Goal: Task Accomplishment & Management: Manage account settings

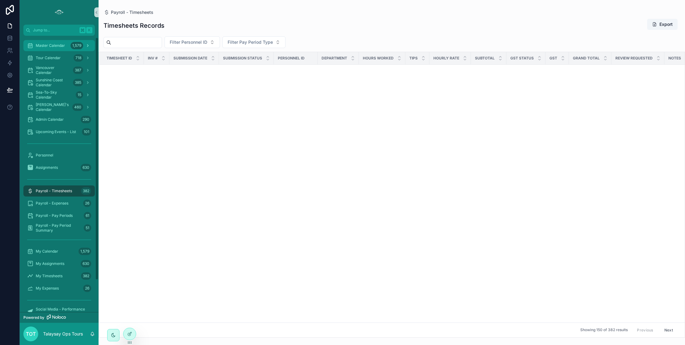
scroll to position [2631, 2]
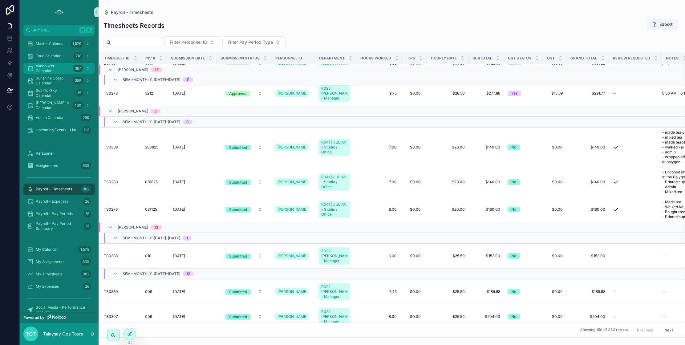
click at [51, 70] on span "Vancouver Calendar" at bounding box center [53, 68] width 35 height 10
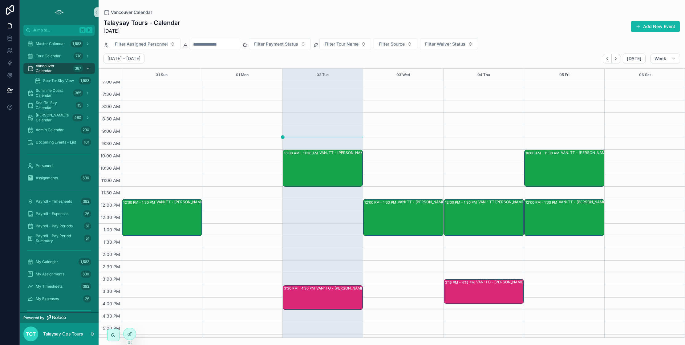
scroll to position [40, 0]
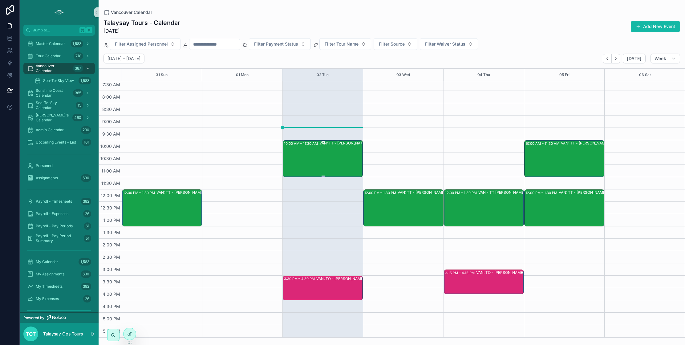
click at [331, 155] on div "VAN: TT - [PERSON_NAME] (1) [PERSON_NAME], TW:YNQZ-QTAQ" at bounding box center [358, 158] width 78 height 36
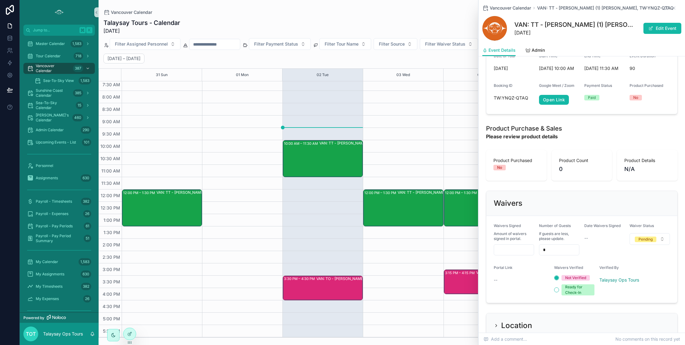
scroll to position [340, 0]
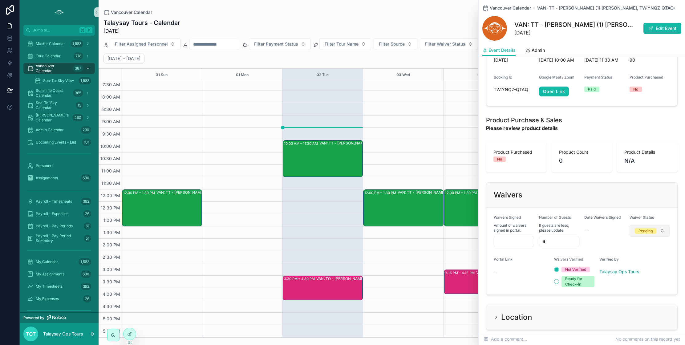
click at [642, 228] on div "Pending" at bounding box center [646, 231] width 14 height 6
drag, startPoint x: 634, startPoint y: 277, endPoint x: 622, endPoint y: 275, distance: 12.5
click at [634, 277] on span "Complete" at bounding box center [624, 278] width 24 height 6
click at [509, 238] on input "scrollable content" at bounding box center [514, 241] width 40 height 9
type input "***"
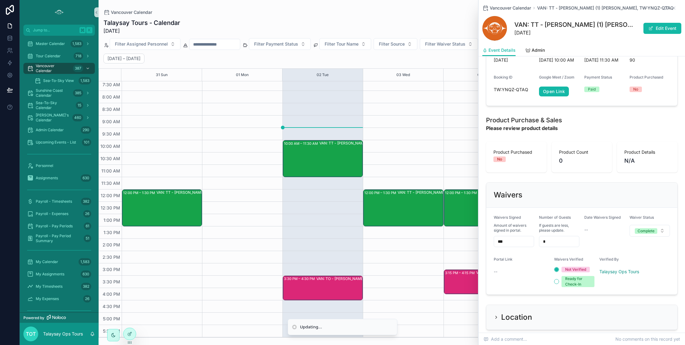
click at [638, 257] on div "Verified By" at bounding box center [619, 260] width 40 height 7
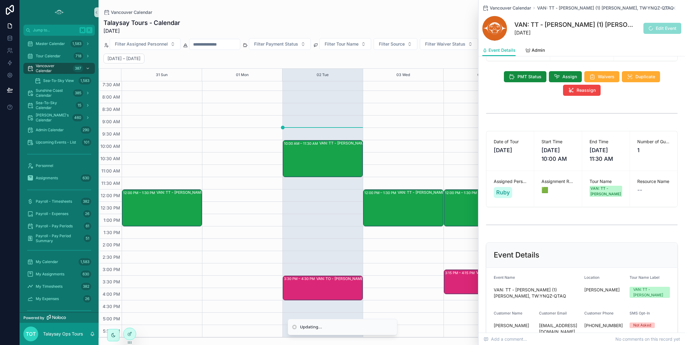
scroll to position [37, 0]
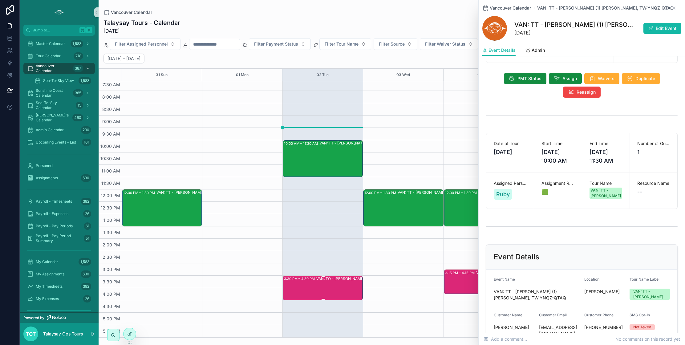
click at [343, 290] on div "VAN: TO - [PERSON_NAME] (3) [PERSON_NAME], TW:FQGE-NJWQ" at bounding box center [355, 287] width 78 height 23
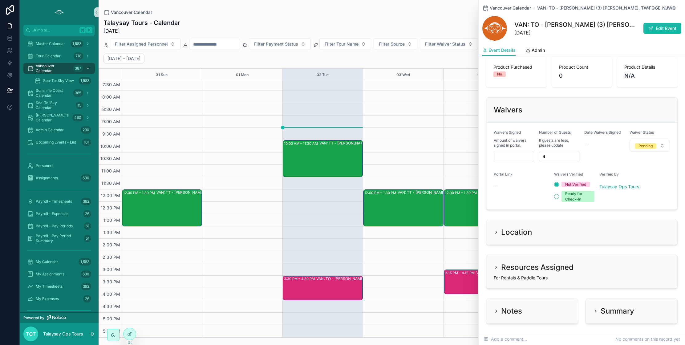
scroll to position [443, 0]
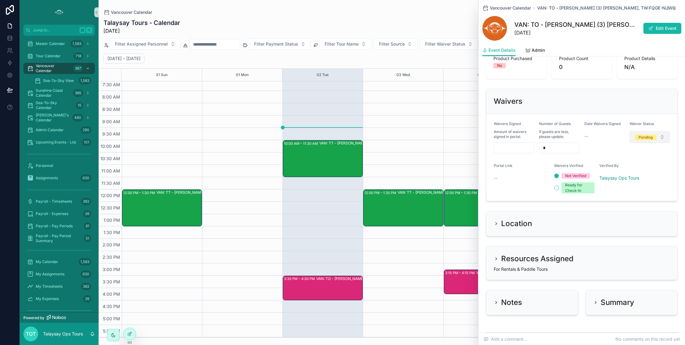
click at [638, 135] on span "Pending" at bounding box center [646, 138] width 22 height 6
click at [628, 185] on div "Complete" at bounding box center [624, 184] width 17 height 6
click at [498, 145] on input "scrollable content" at bounding box center [514, 148] width 40 height 9
type input "***"
click at [519, 191] on form "Waivers Signed Amount of waivers signed in portal. *** Number of Guests If gues…" at bounding box center [581, 157] width 191 height 87
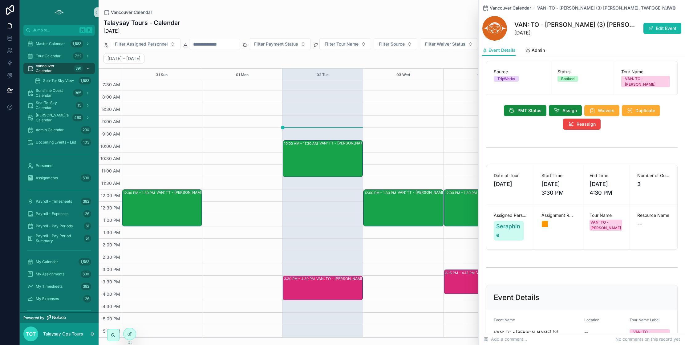
scroll to position [0, 0]
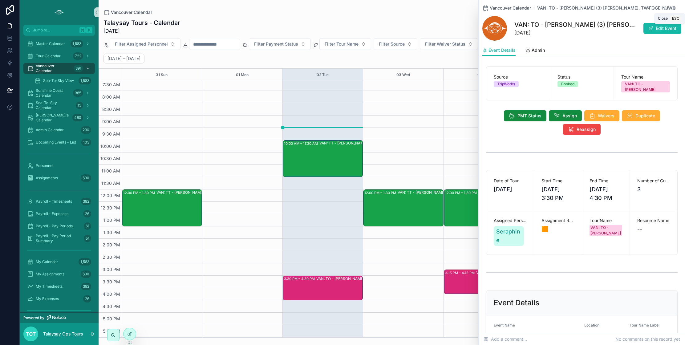
click at [673, 8] on icon "scrollable content" at bounding box center [674, 8] width 5 height 5
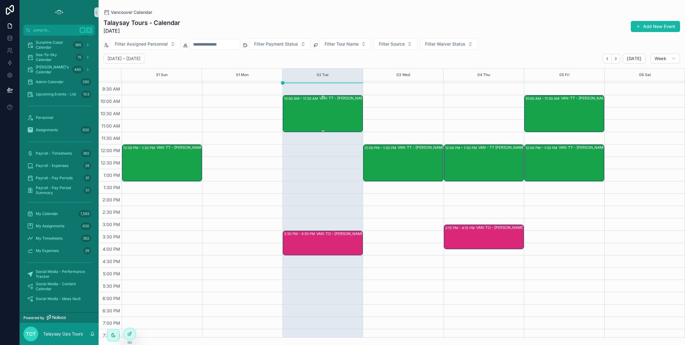
scroll to position [83, 0]
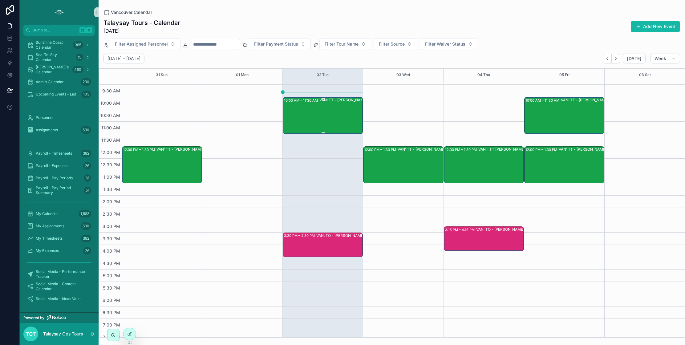
click at [326, 123] on div "VAN: TT - [PERSON_NAME] (1) [PERSON_NAME], TW:YNQZ-QTAQ" at bounding box center [358, 115] width 78 height 36
